Goal: Use online tool/utility: Use online tool/utility

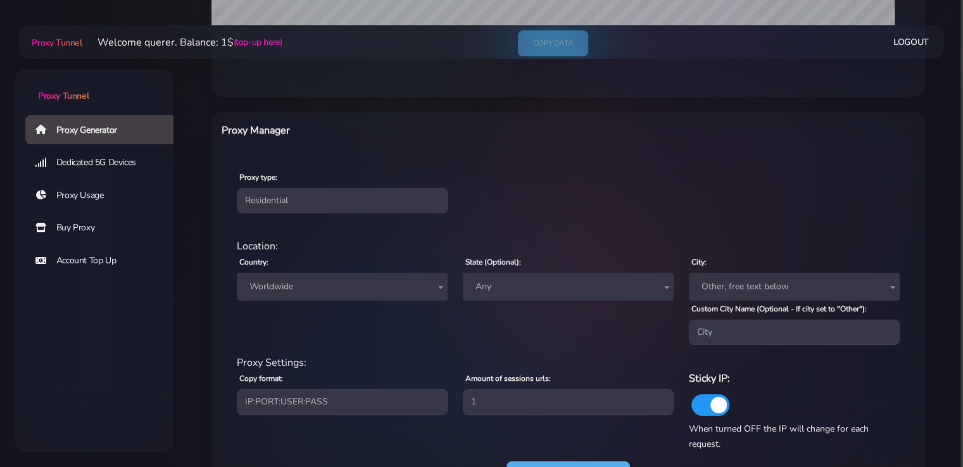
scroll to position [457, 0]
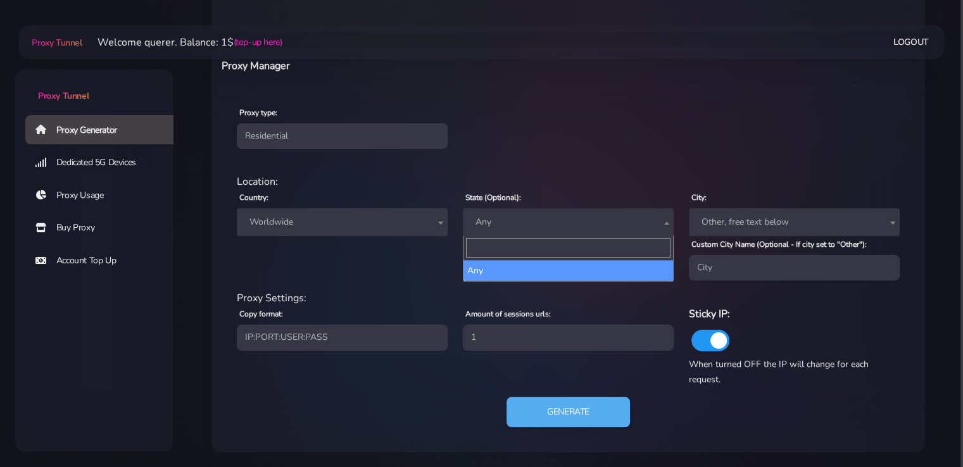
click at [531, 228] on span "Any" at bounding box center [568, 222] width 196 height 18
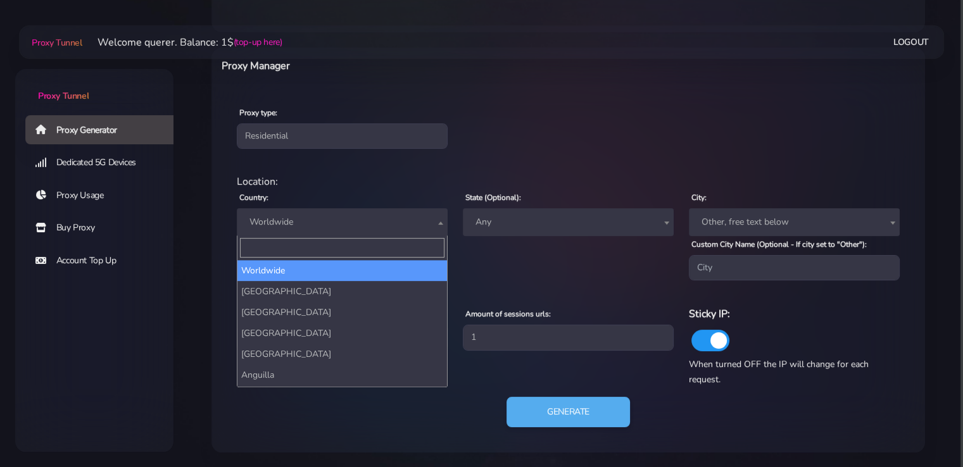
click at [378, 225] on span "Worldwide" at bounding box center [342, 222] width 196 height 18
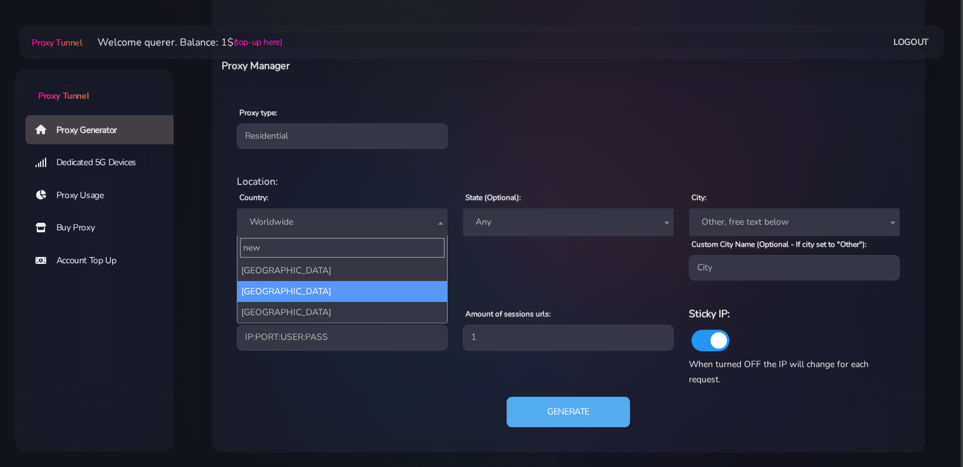
type input "new"
select select "NZ"
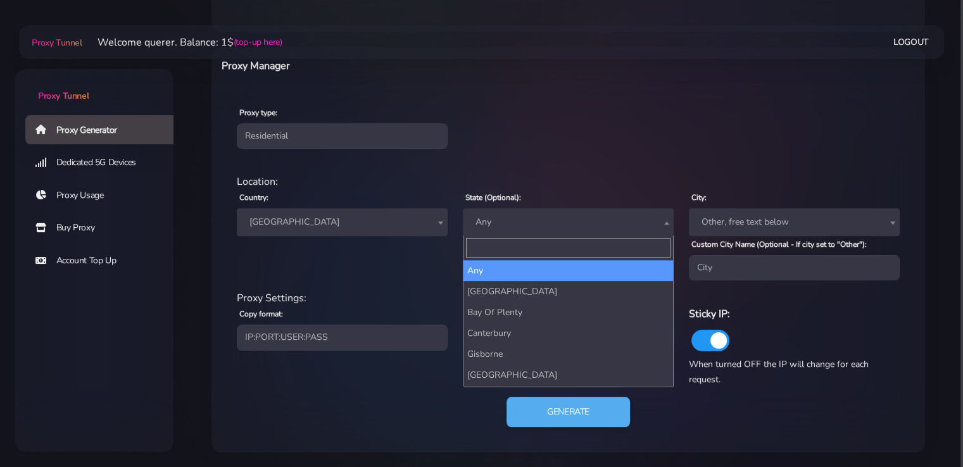
click at [557, 220] on span "Any" at bounding box center [568, 222] width 196 height 18
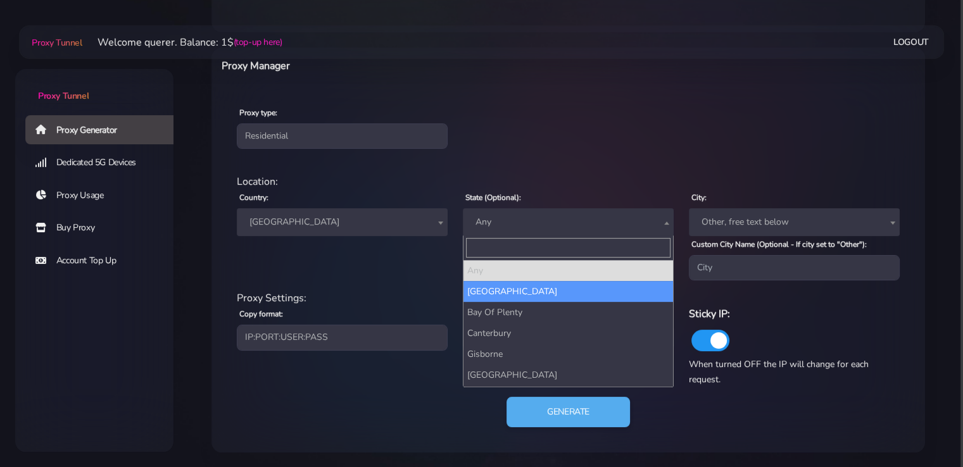
select select "[GEOGRAPHIC_DATA]"
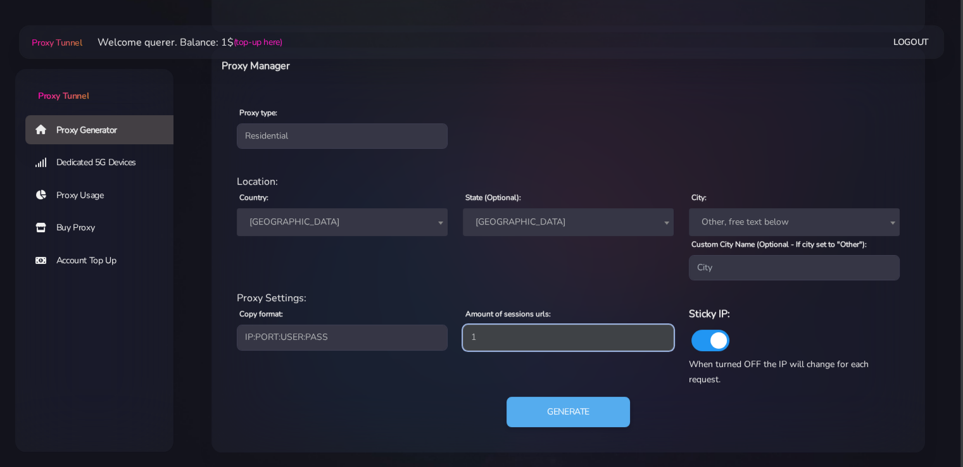
drag, startPoint x: 522, startPoint y: 335, endPoint x: 454, endPoint y: 333, distance: 67.7
click at [455, 333] on div "Amount of sessions urls: 1" at bounding box center [568, 341] width 226 height 71
type input "4"
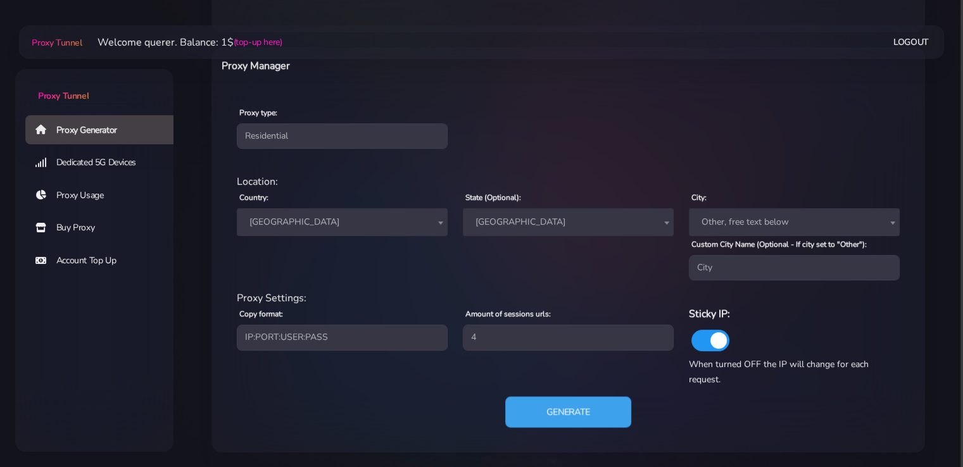
click at [549, 412] on button "Generate" at bounding box center [568, 412] width 126 height 31
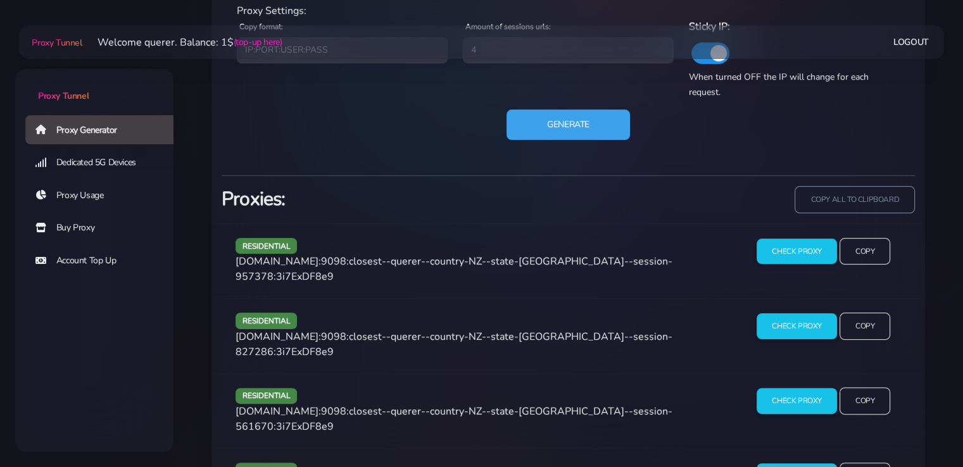
scroll to position [773, 0]
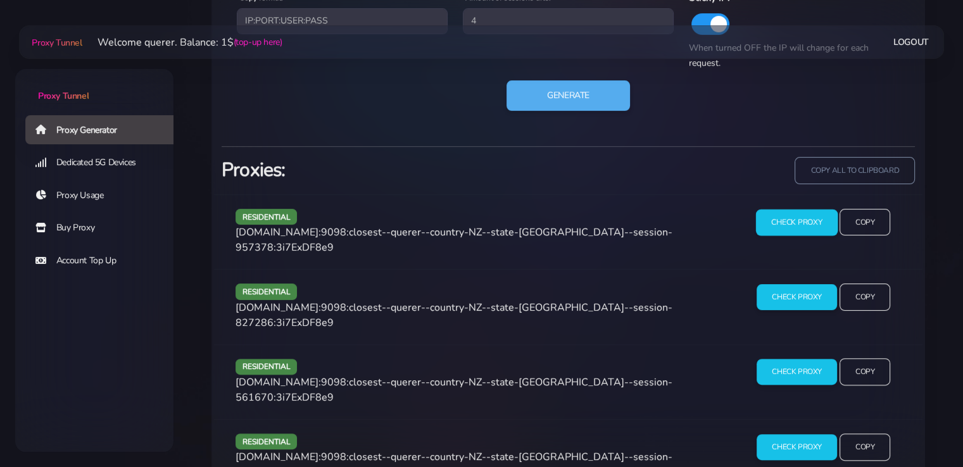
click at [807, 227] on input "Check Proxy" at bounding box center [797, 222] width 82 height 27
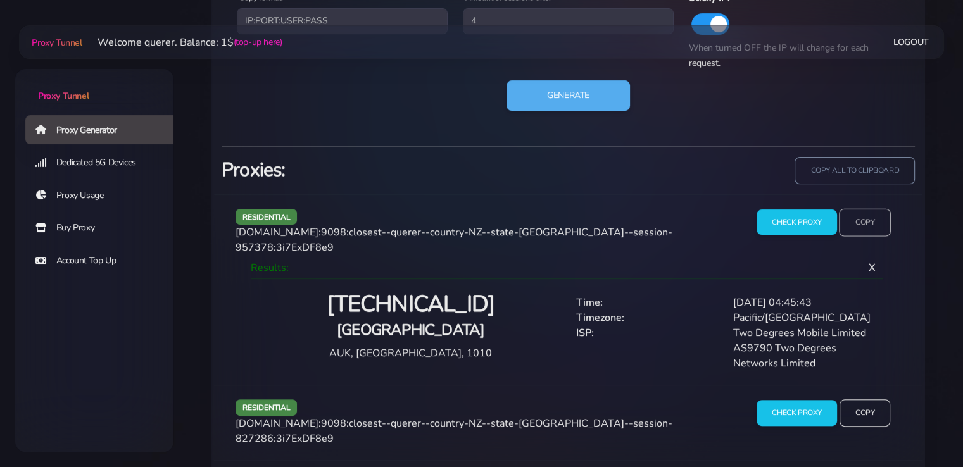
click at [848, 213] on input "Copy" at bounding box center [864, 222] width 52 height 28
